Goal: Task Accomplishment & Management: Manage account settings

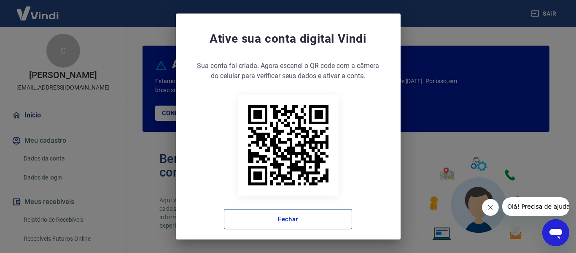
click at [246, 220] on button "Fechar" at bounding box center [288, 219] width 128 height 20
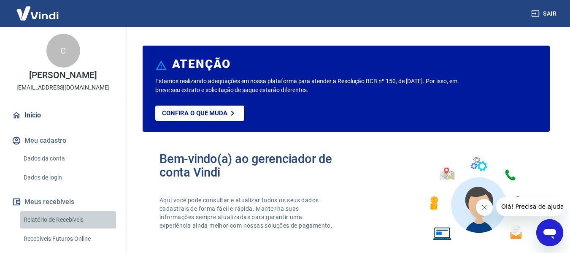
click at [68, 228] on link "Relatório de Recebíveis" at bounding box center [68, 219] width 96 height 17
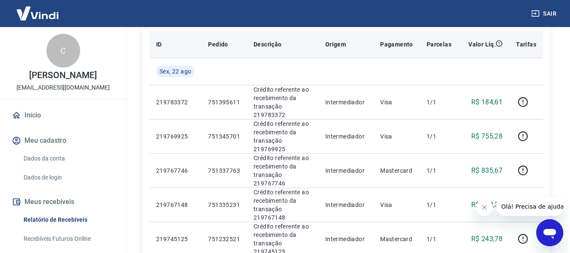
scroll to position [126, 0]
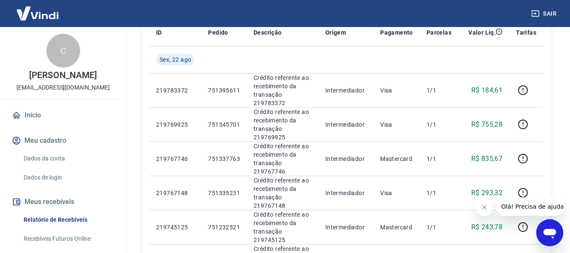
click at [485, 207] on icon "Fechar mensagem da empresa" at bounding box center [483, 207] width 7 height 7
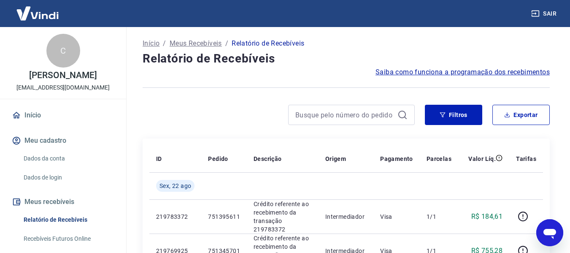
scroll to position [0, 0]
click at [49, 124] on link "Início" at bounding box center [63, 115] width 106 height 19
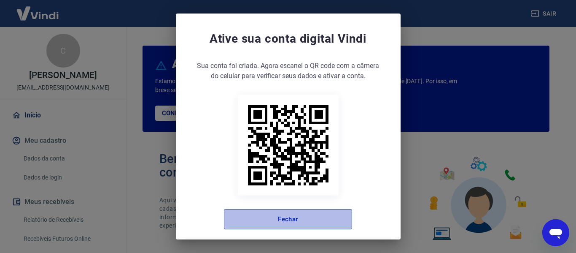
click at [275, 220] on button "Fechar" at bounding box center [288, 219] width 128 height 20
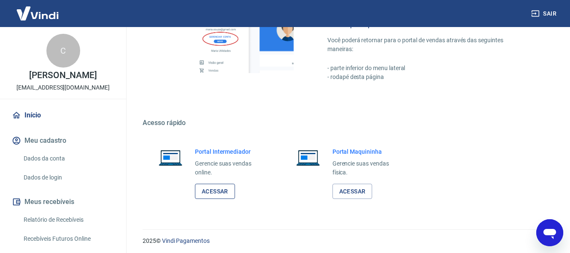
scroll to position [527, 0]
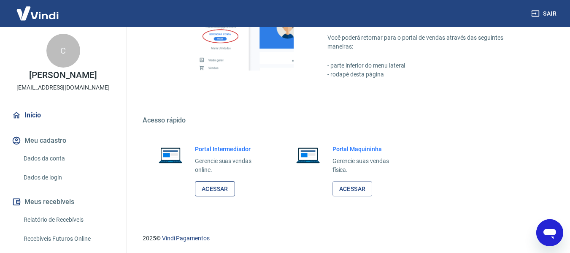
click at [206, 193] on link "Acessar" at bounding box center [215, 189] width 40 height 16
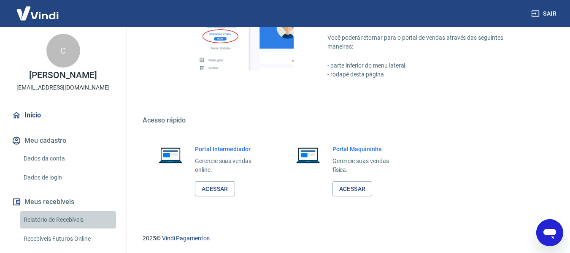
click at [68, 226] on link "Relatório de Recebíveis" at bounding box center [68, 219] width 96 height 17
